Goal: Transaction & Acquisition: Obtain resource

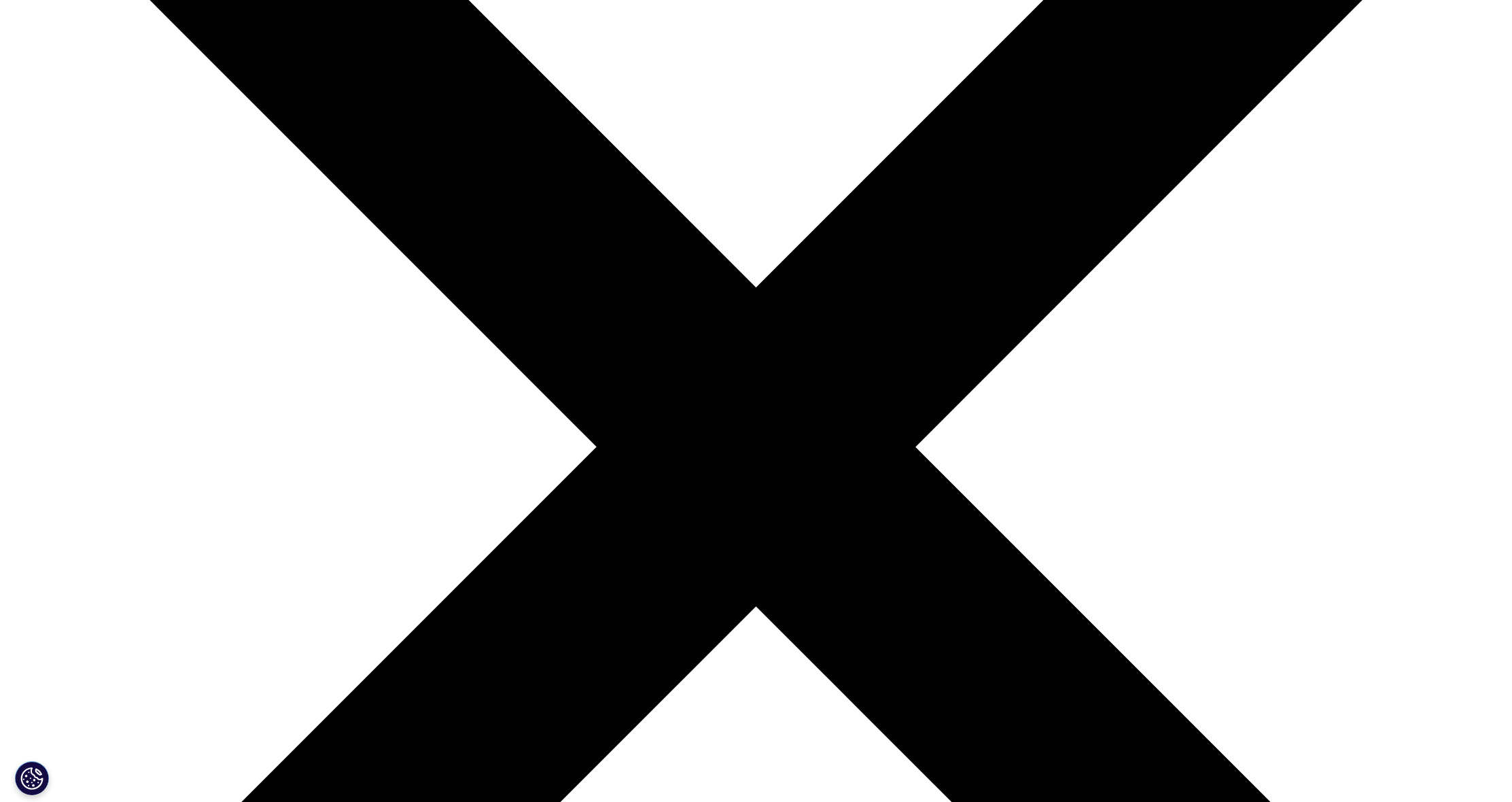
scroll to position [433, 0]
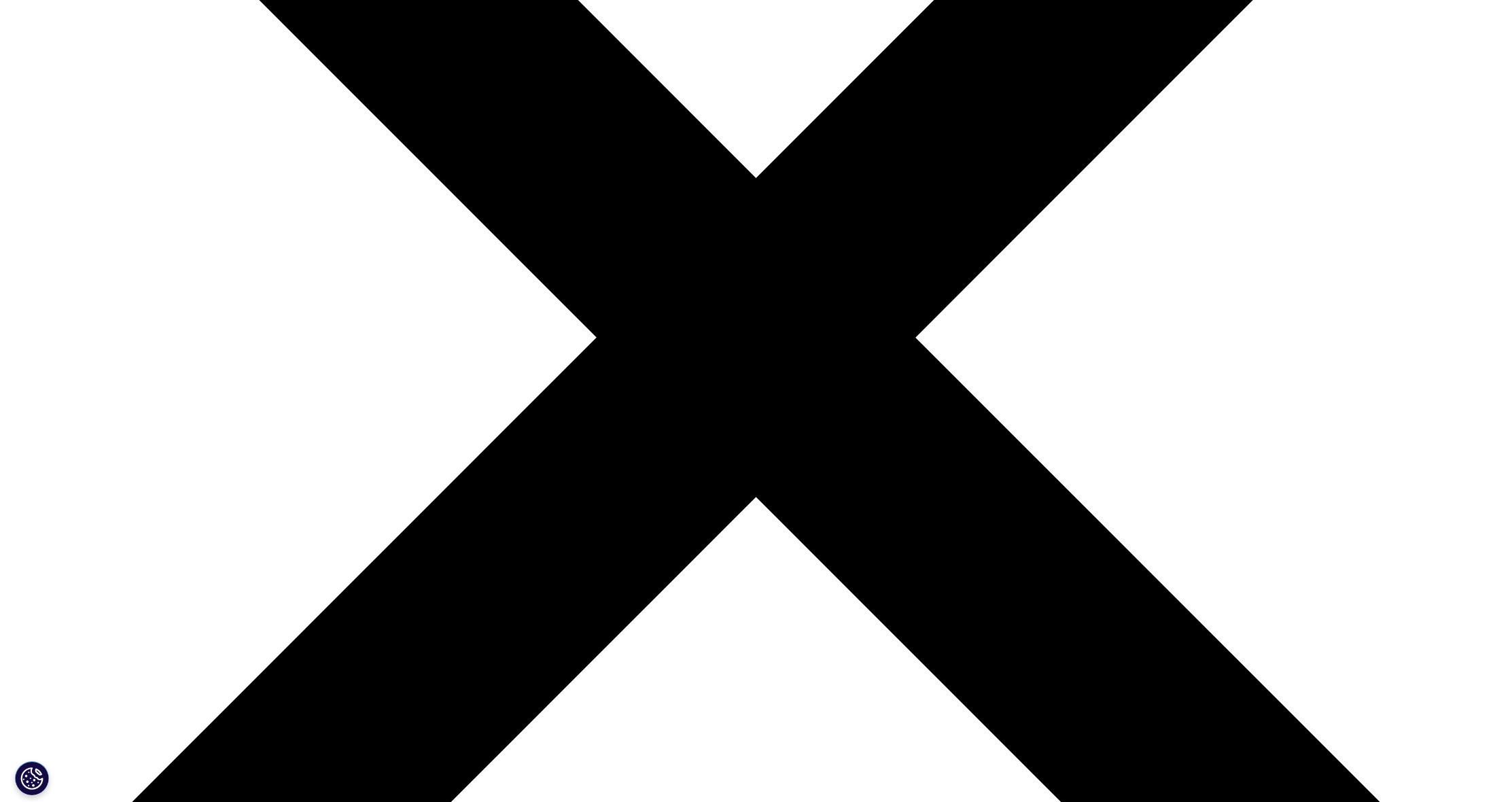
type input "joao"
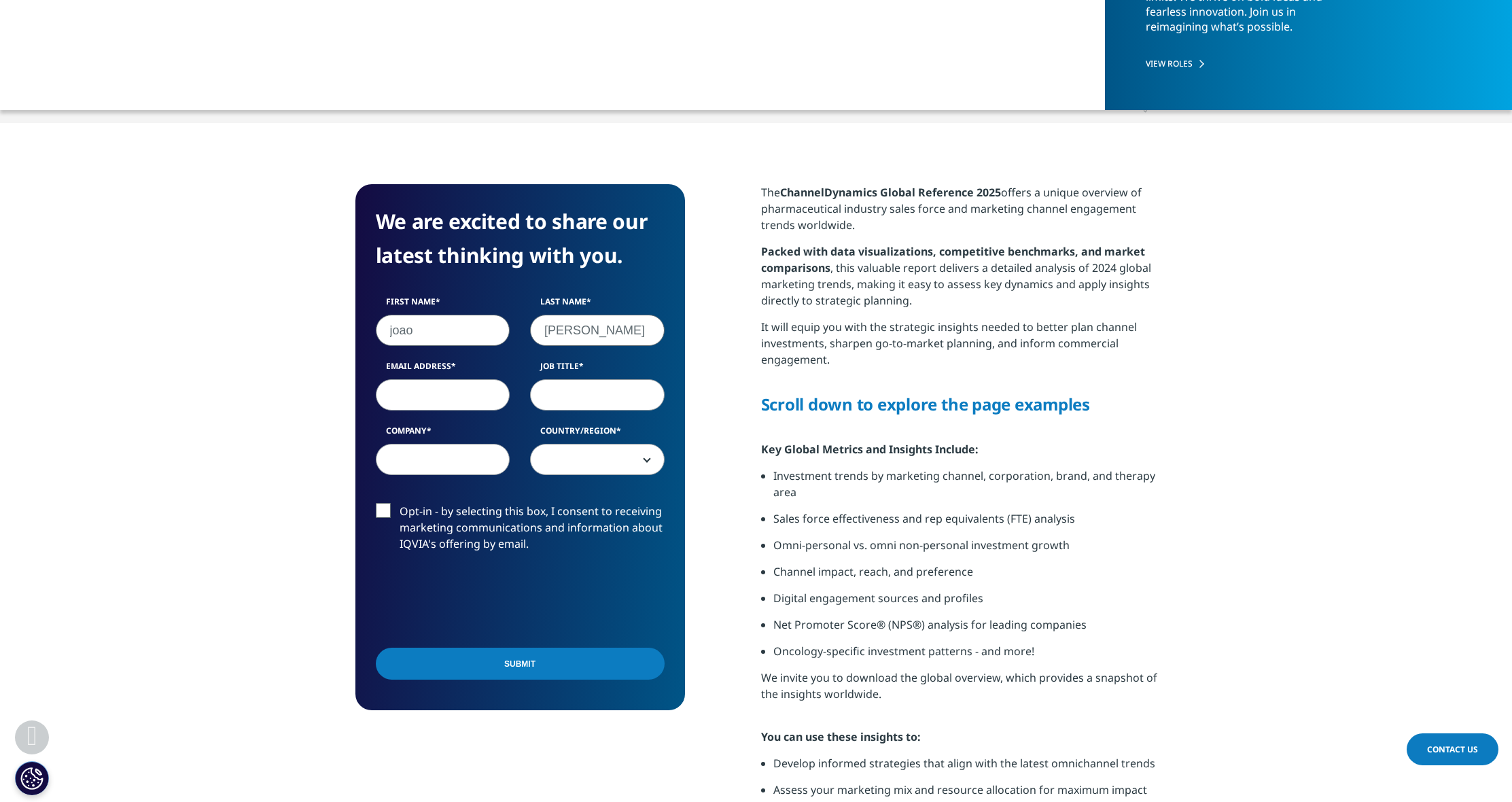
type input "augusto"
type input "joaopedrofotoscam@gmail.com"
type input "HR"
type input "General motors"
click at [602, 479] on div "First Name joao Last Name augusto Email Address joaopedrofotoscam@gmail.com Job…" at bounding box center [521, 392] width 310 height 193
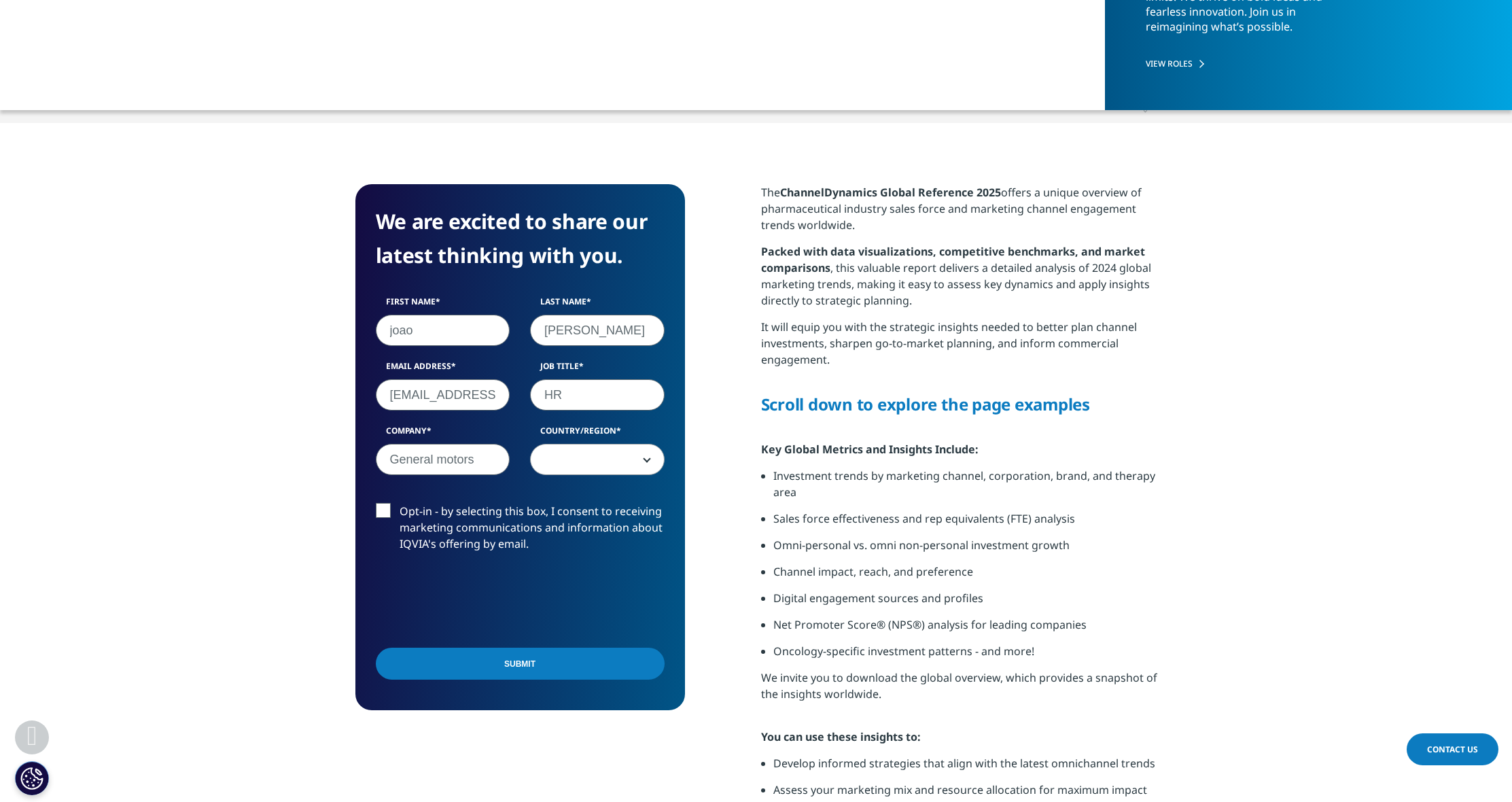
click at [604, 474] on span at bounding box center [598, 460] width 133 height 31
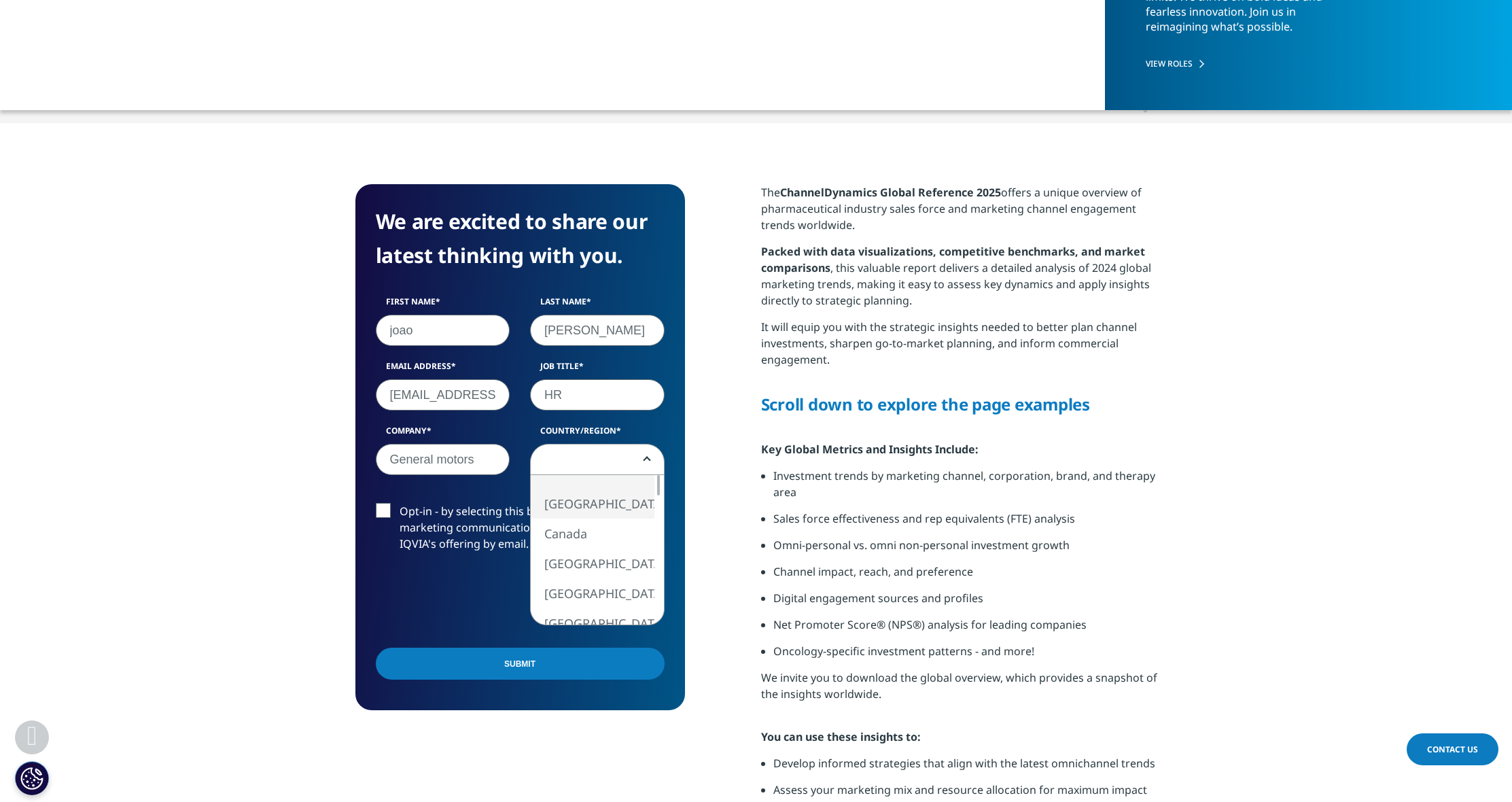
select select "[GEOGRAPHIC_DATA]"
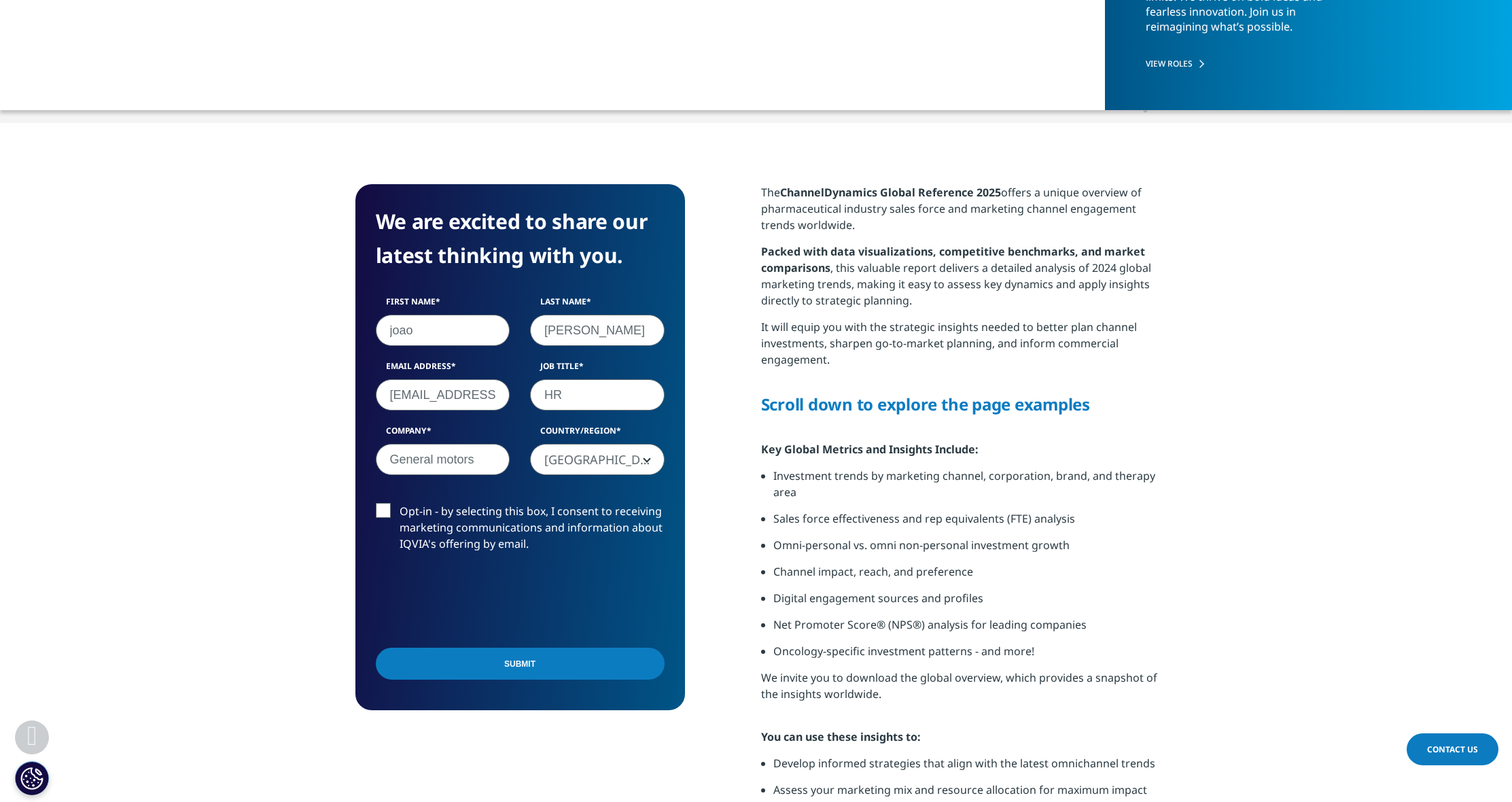
click at [394, 507] on label "Opt-in - by selecting this box, I consent to receiving marketing communications…" at bounding box center [521, 531] width 289 height 56
click at [399, 503] on input "Opt-in - by selecting this box, I consent to receiving marketing communications…" at bounding box center [399, 503] width 0 height 0
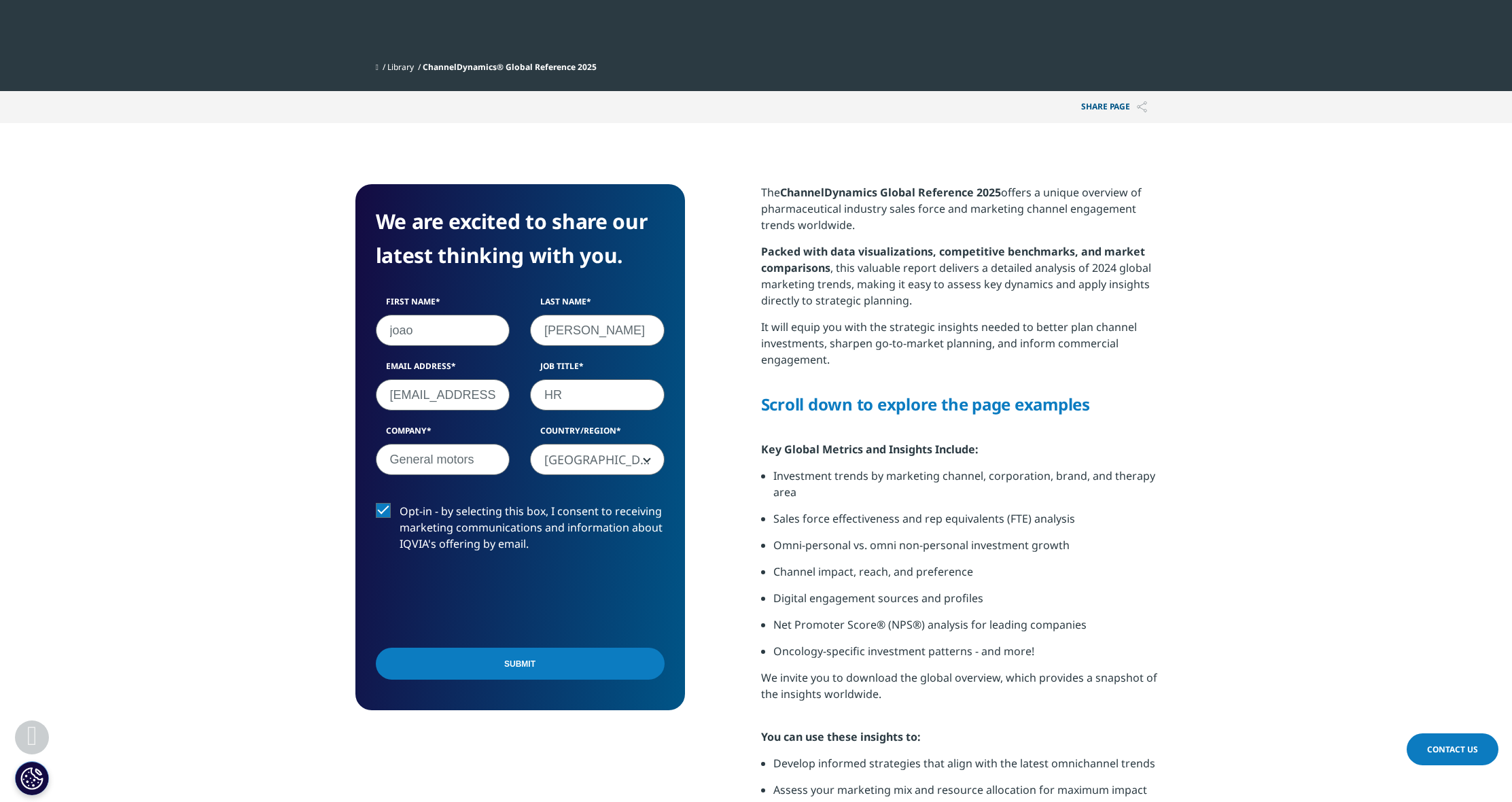
click at [539, 670] on input "Submit" at bounding box center [521, 664] width 289 height 32
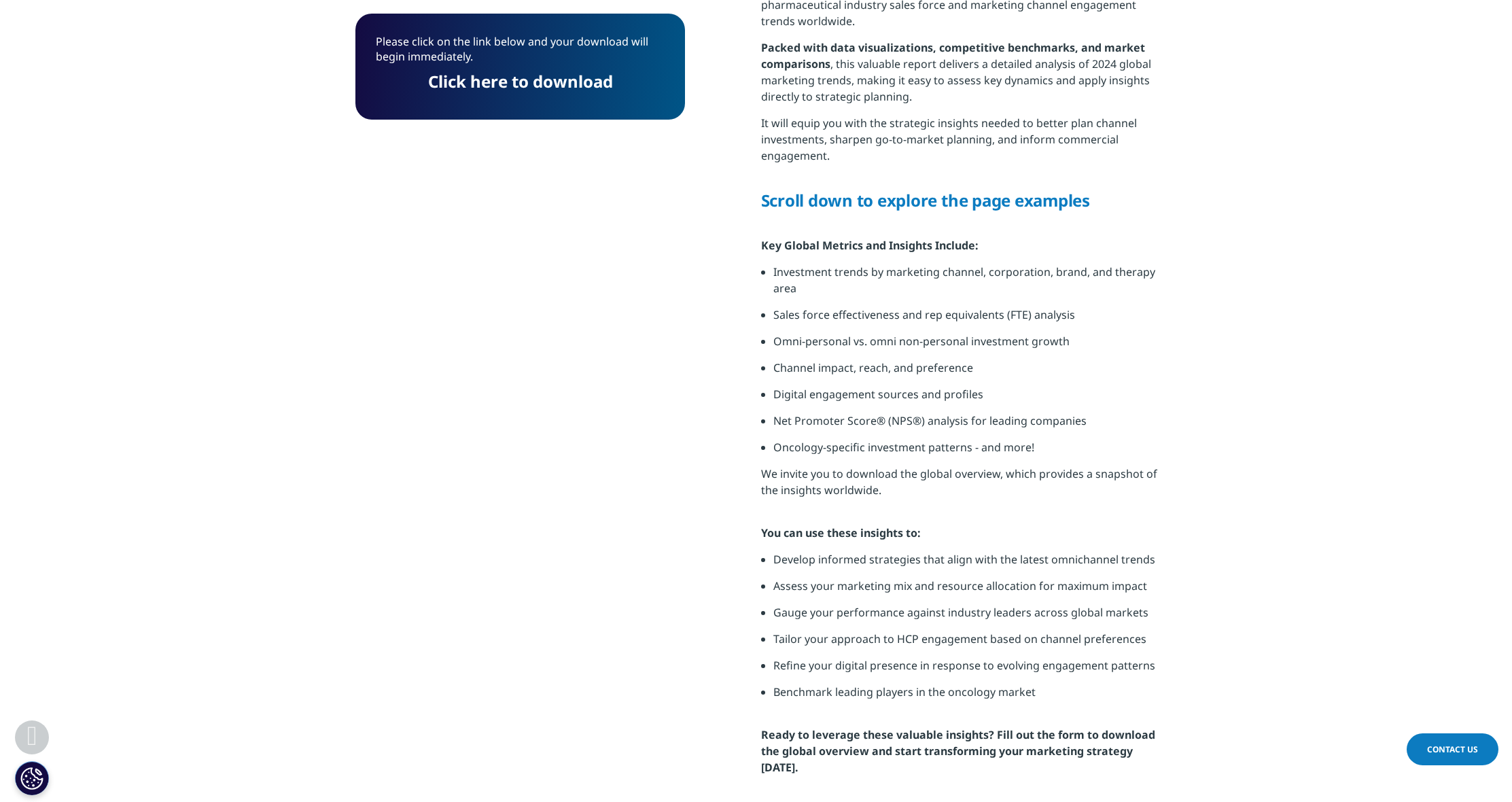
scroll to position [106, 330]
click at [525, 88] on link "Click here to download" at bounding box center [521, 81] width 184 height 22
click at [555, 73] on link "Click here to download" at bounding box center [521, 81] width 184 height 22
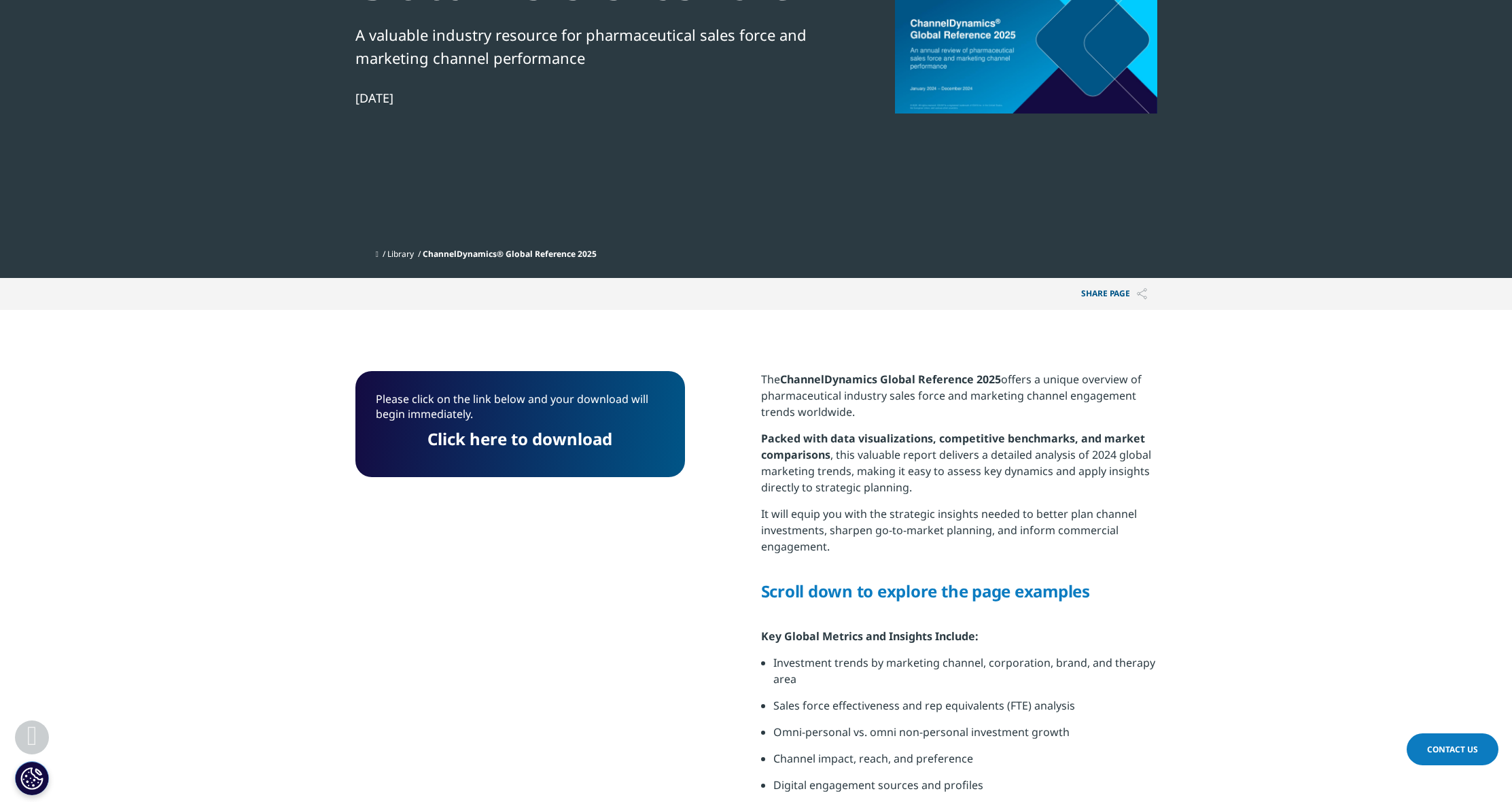
scroll to position [192, 0]
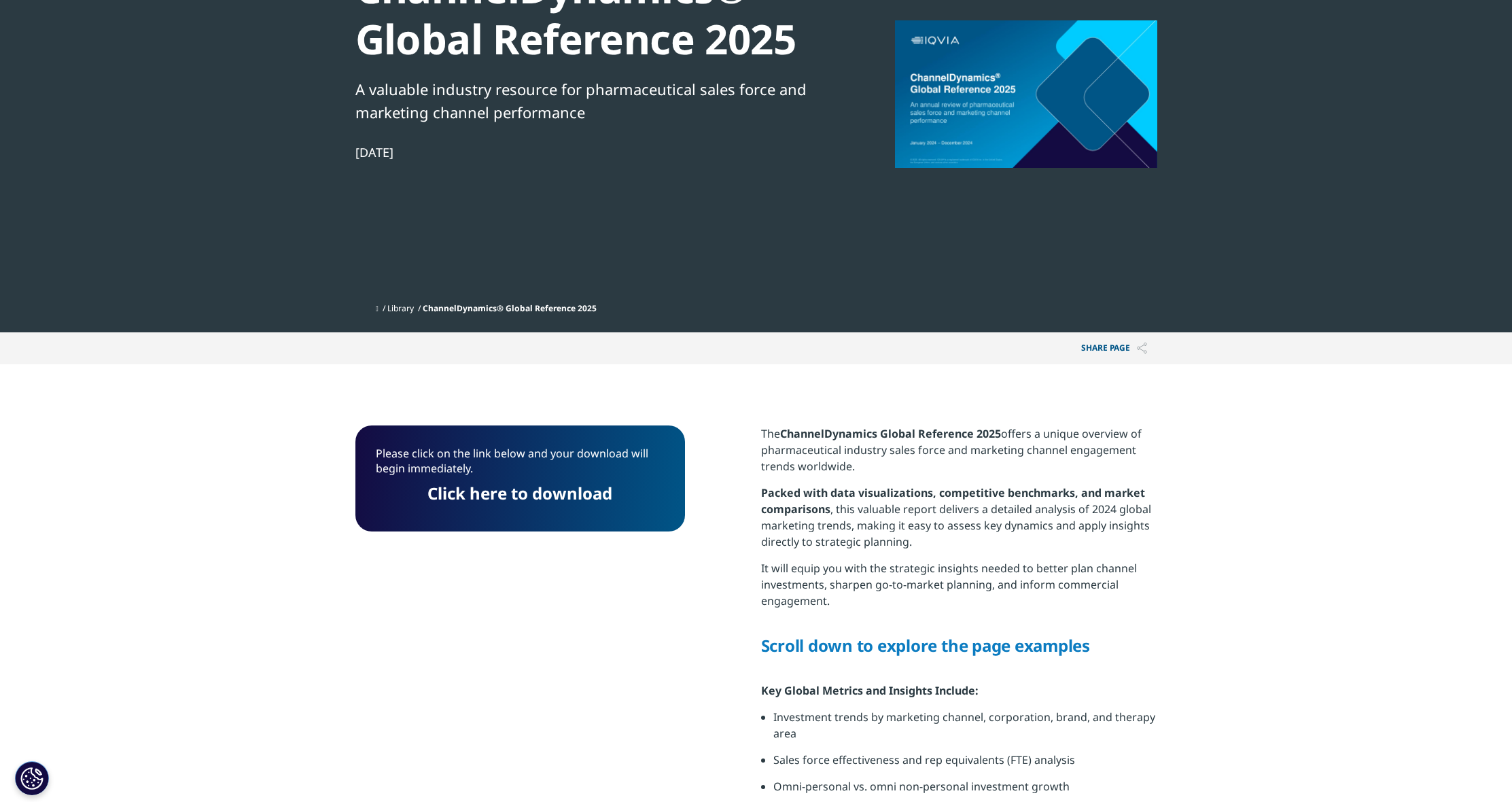
click at [1091, 346] on p "Share PAGE" at bounding box center [1114, 348] width 87 height 32
drag, startPoint x: 524, startPoint y: 492, endPoint x: 529, endPoint y: 0, distance: 492.0
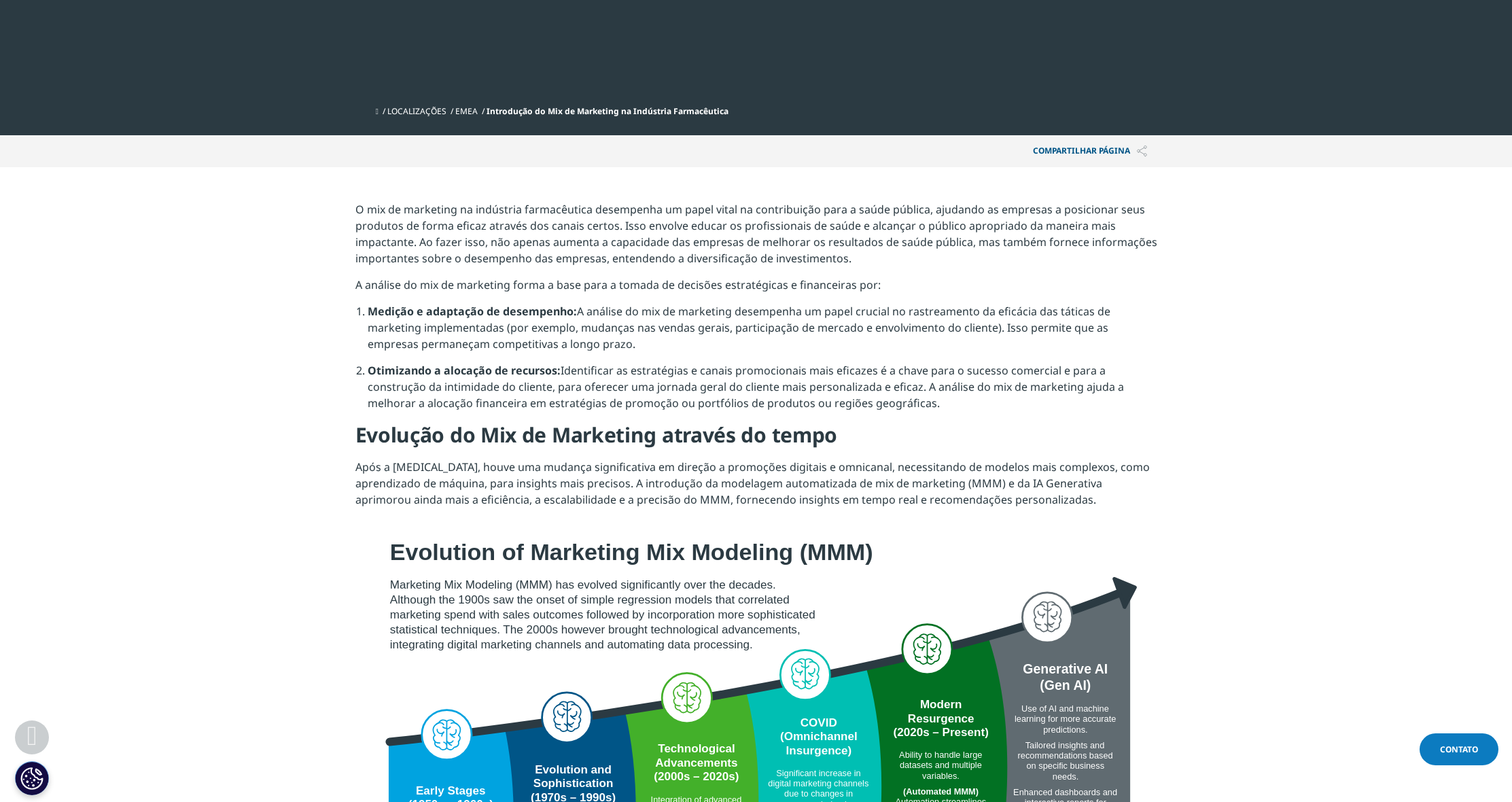
scroll to position [445, 0]
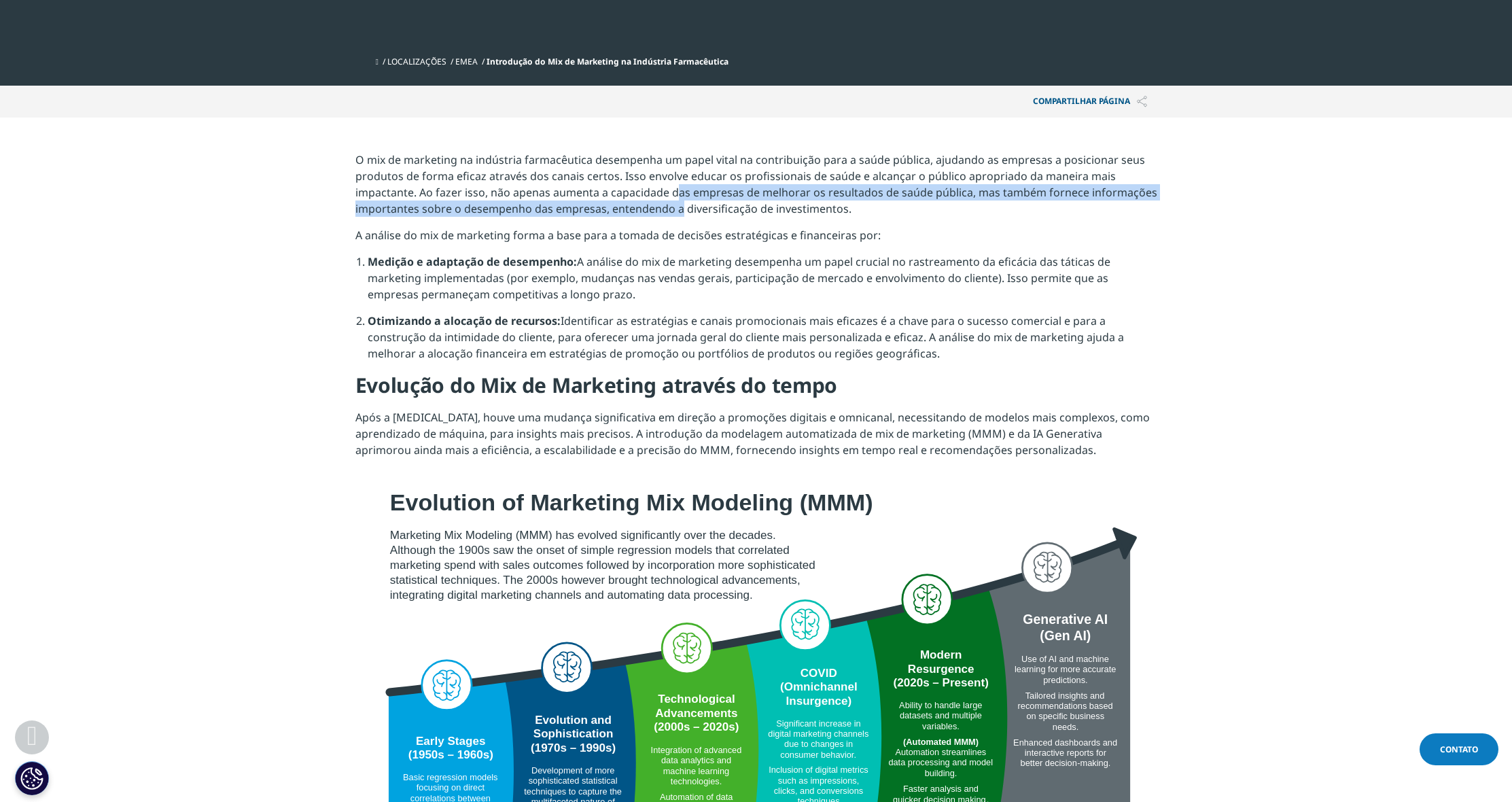
click at [676, 200] on p "O mix de marketing na indústria farmacêutica desempenha um papel vital na contr…" at bounding box center [756, 189] width 802 height 75
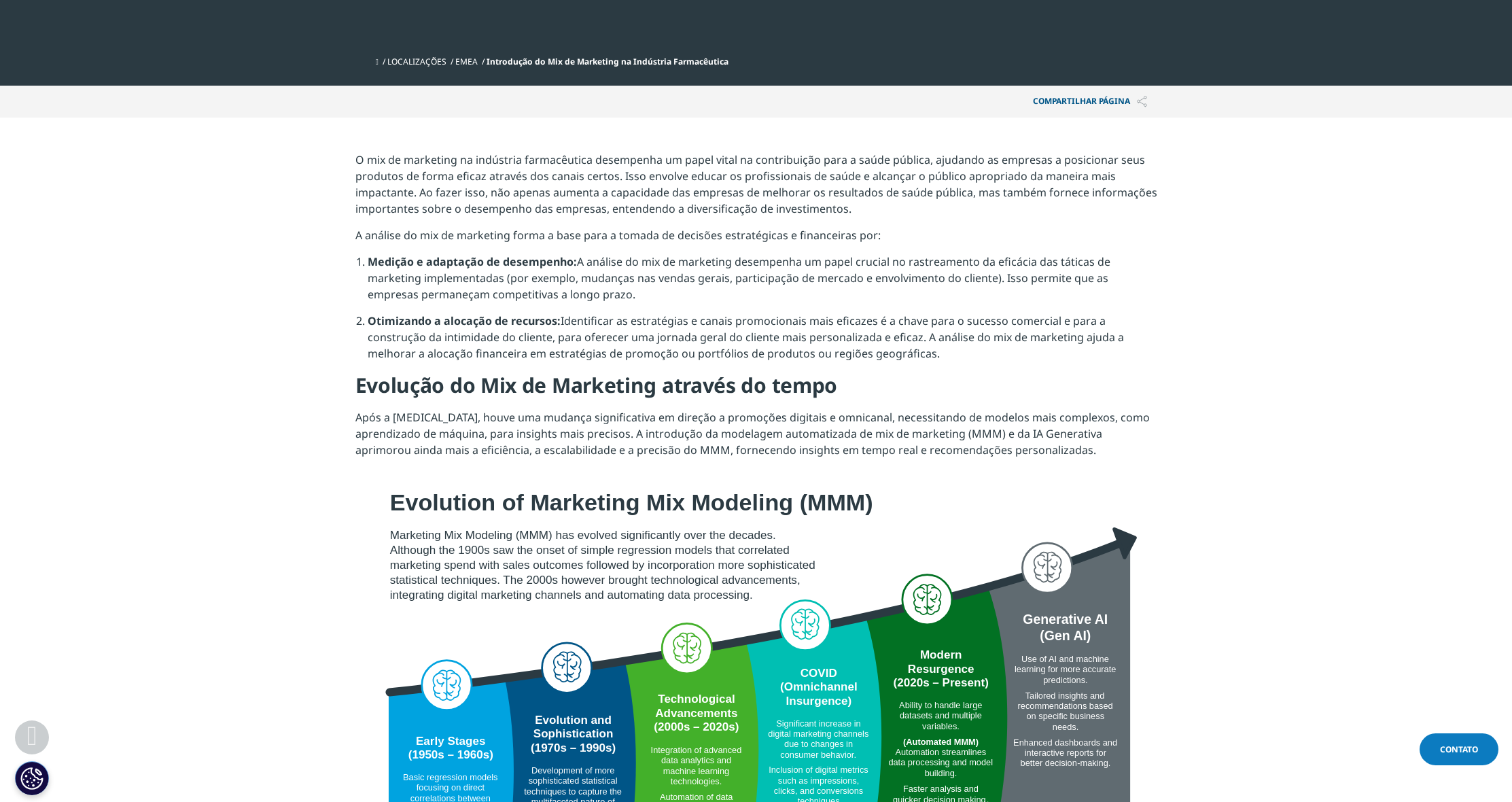
click at [763, 217] on p "O mix de marketing na indústria farmacêutica desempenha um papel vital na contr…" at bounding box center [756, 189] width 802 height 75
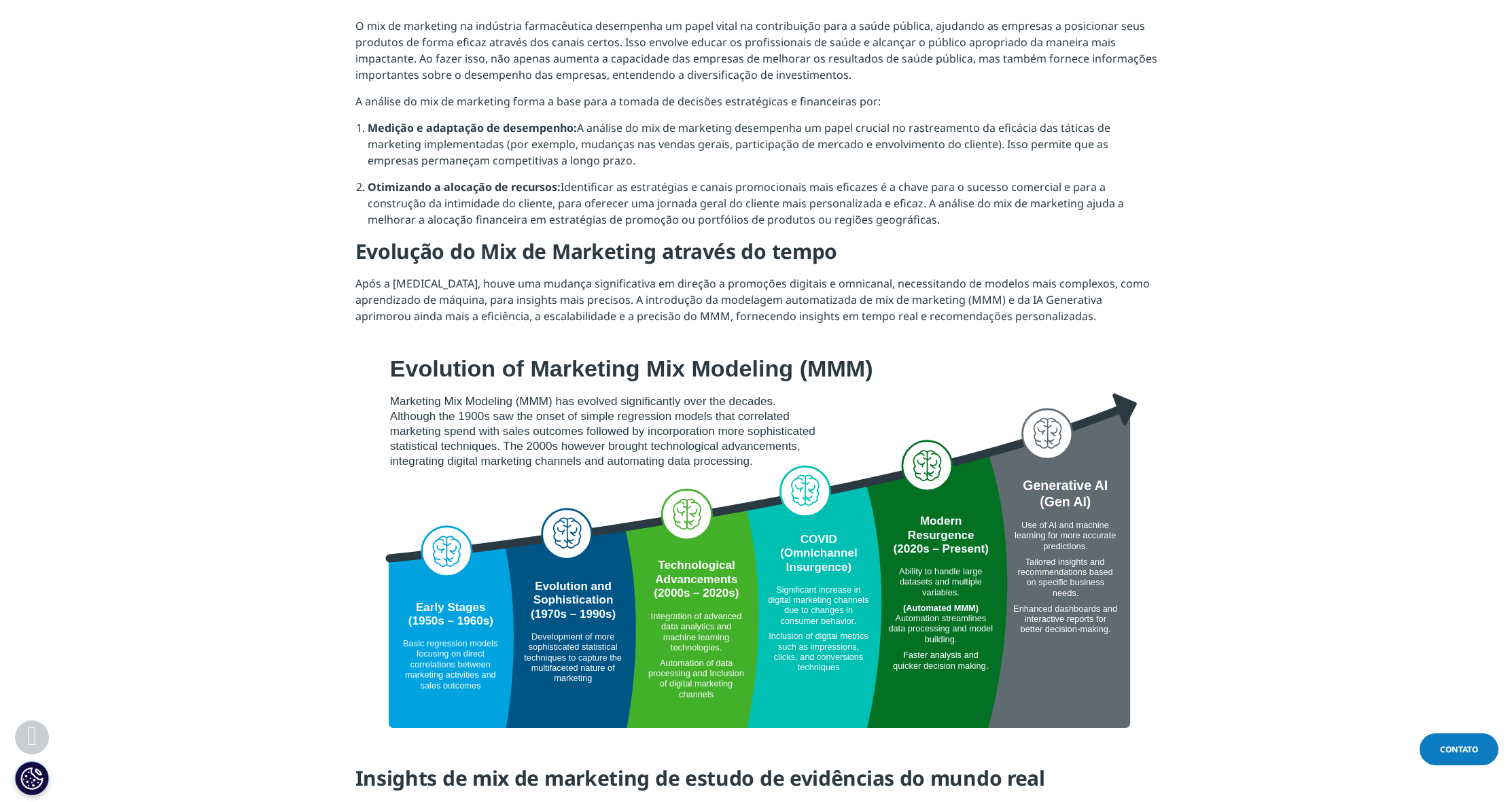
scroll to position [0, 0]
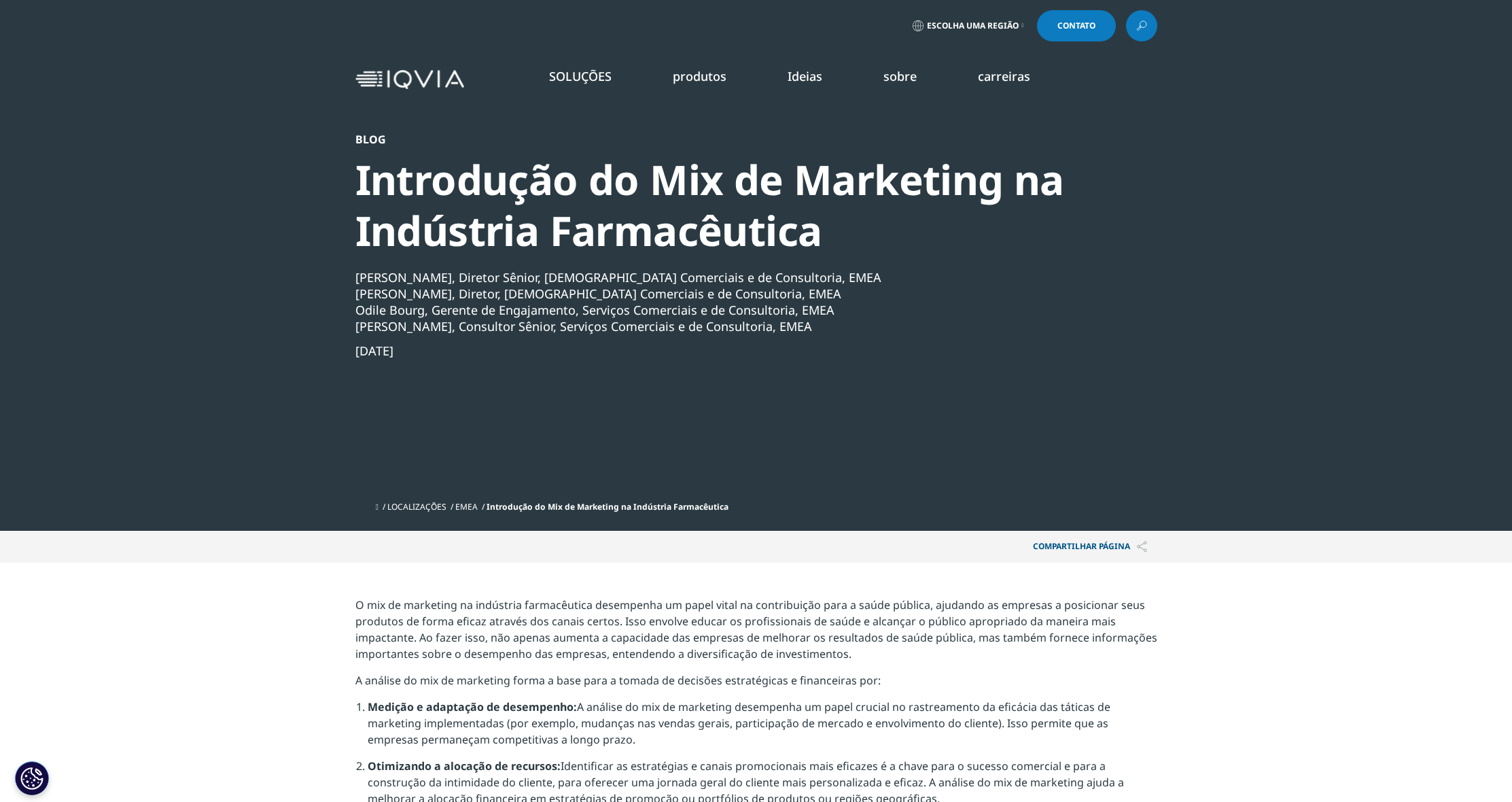
click at [1141, 24] on icon at bounding box center [1142, 26] width 11 height 18
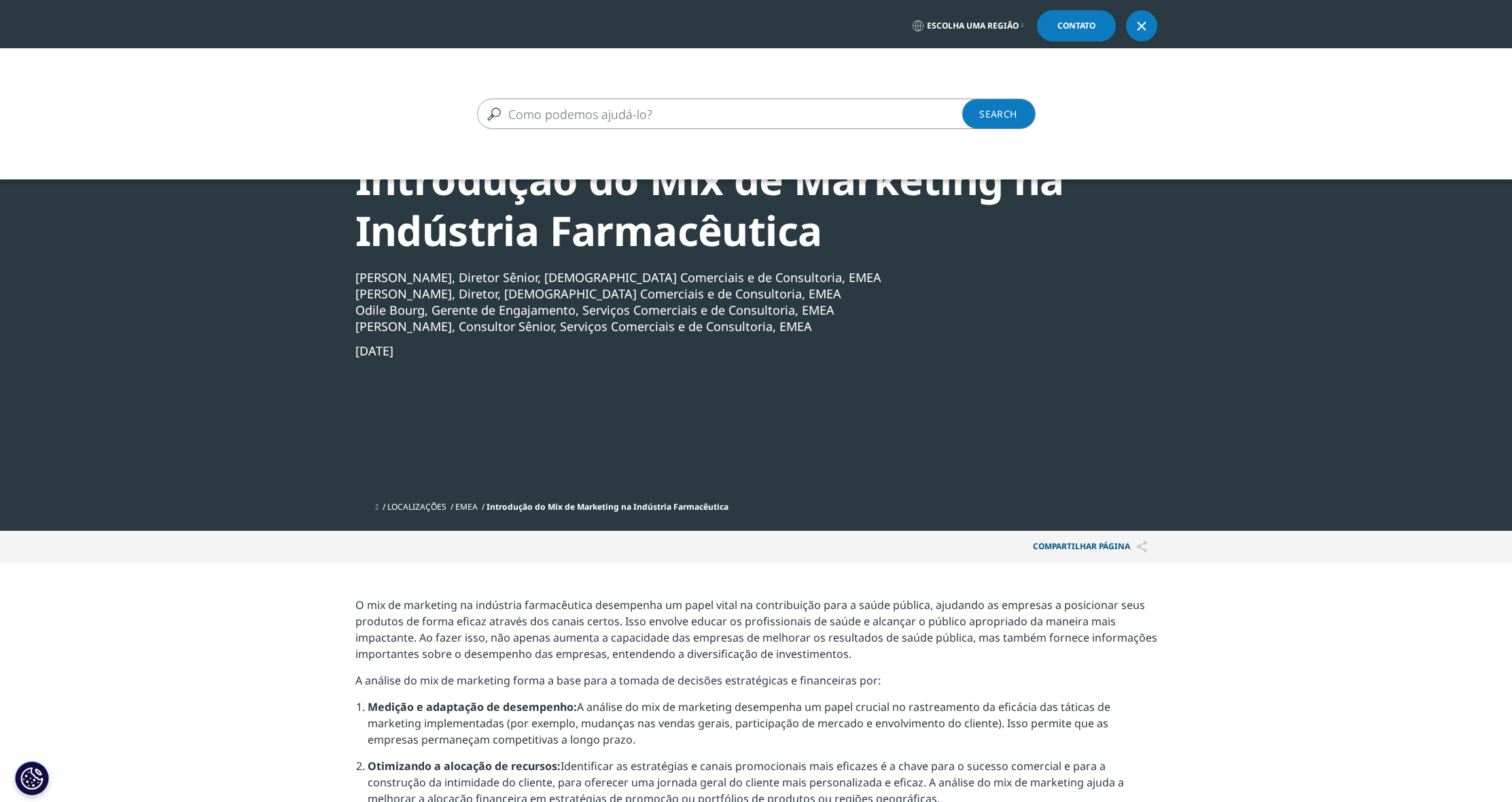
click at [545, 109] on input "BUSCAR" at bounding box center [736, 114] width 519 height 30
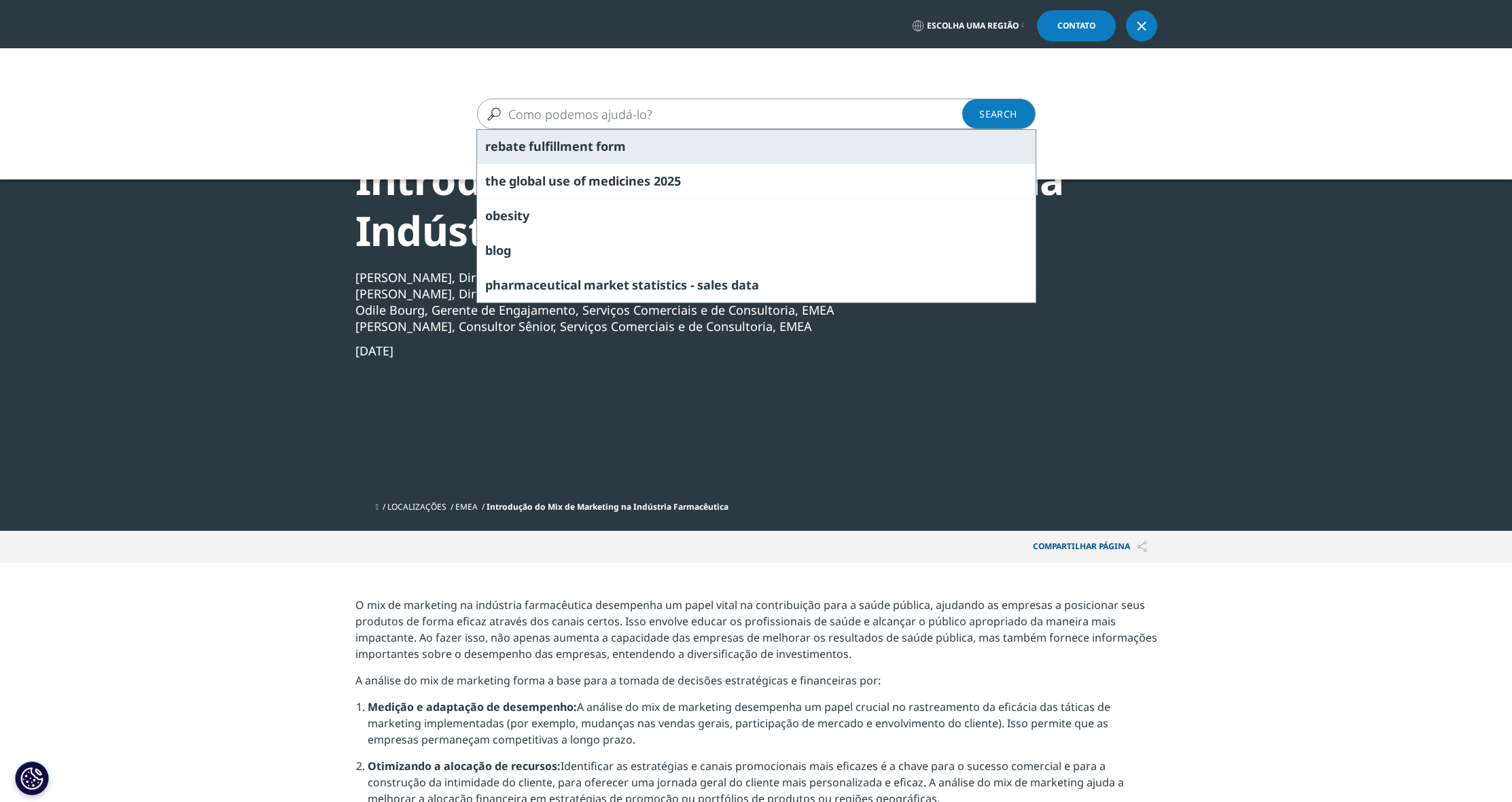
paste input "The role of marketing in pharmaceutical research and development"
type input "The role of marketing in pharmaceutical research and development"
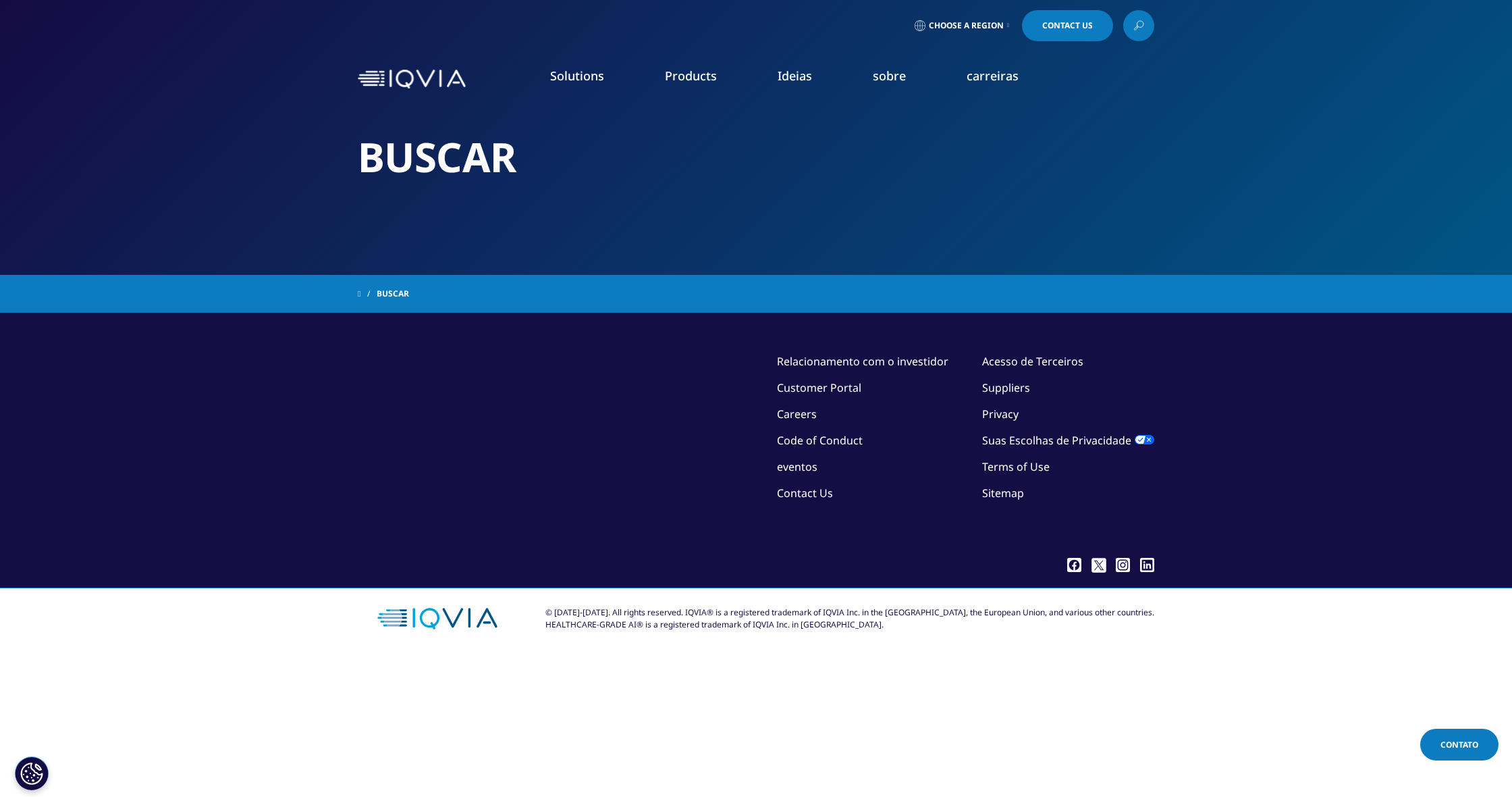
type input "The role of marketing in pharmaceutical research and development"
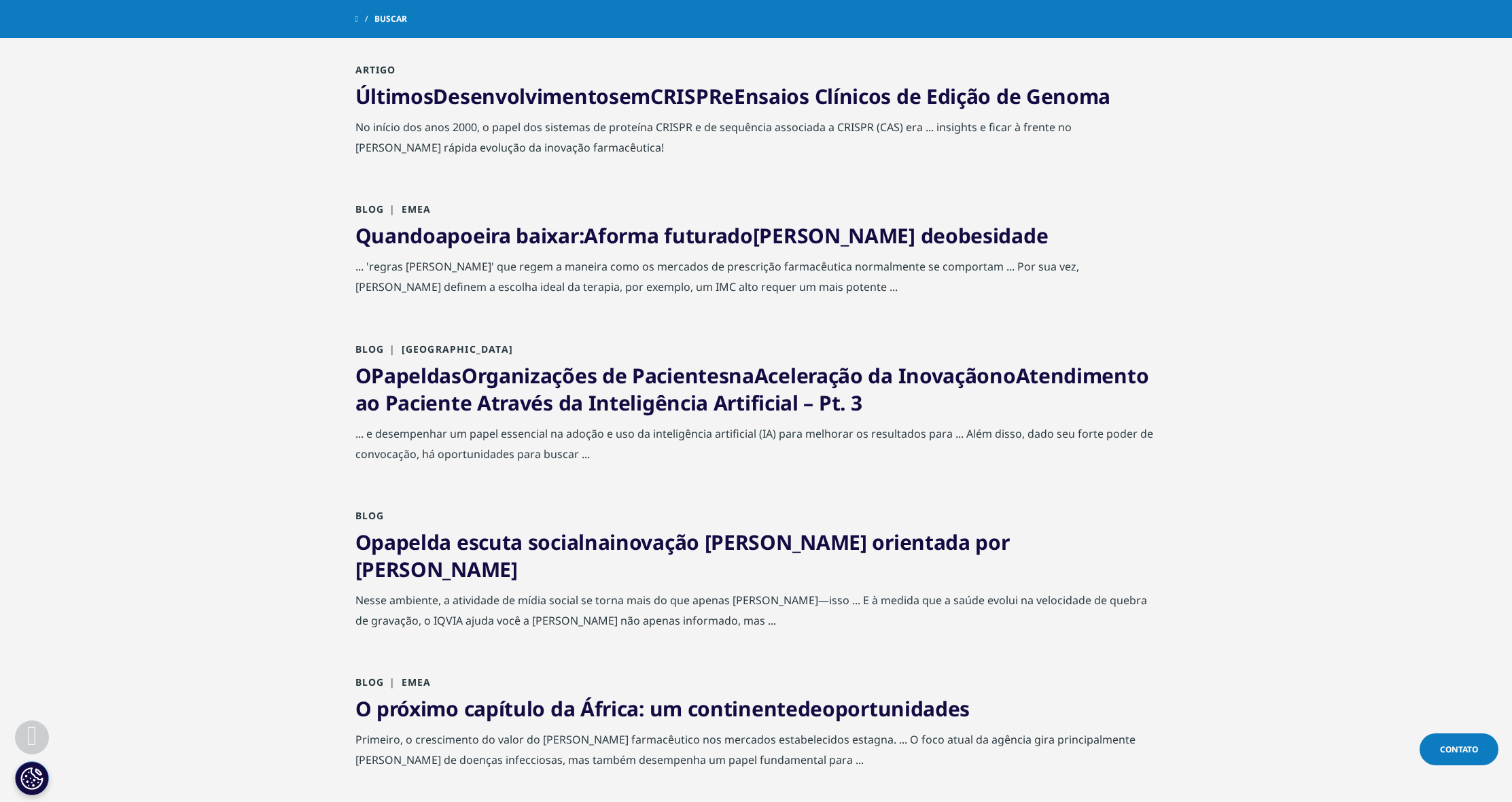
scroll to position [559, 0]
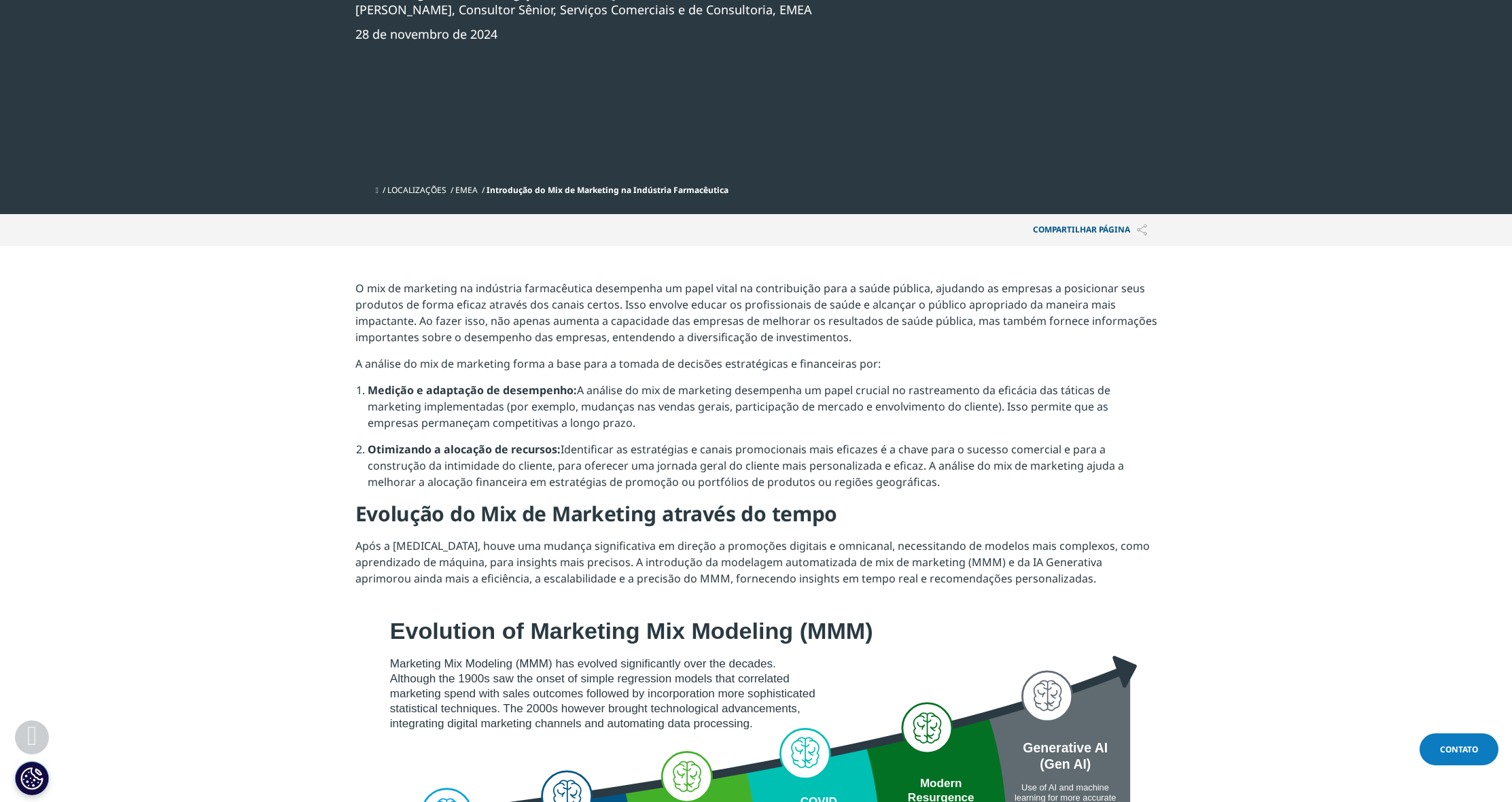
scroll to position [319, 0]
